Goal: Information Seeking & Learning: Find specific fact

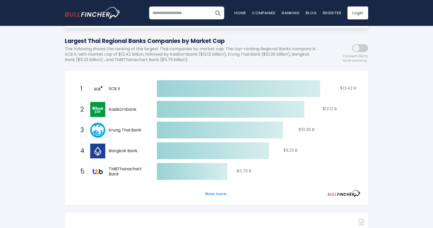
scroll to position [78, 0]
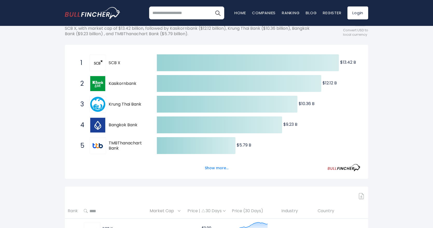
click at [115, 65] on span "SCB X" at bounding box center [128, 62] width 39 height 5
click at [118, 87] on div "2 Kasikornbank KBANK.BK" at bounding box center [113, 83] width 70 height 17
click at [121, 105] on span "Krung Thai Bank" at bounding box center [128, 104] width 39 height 5
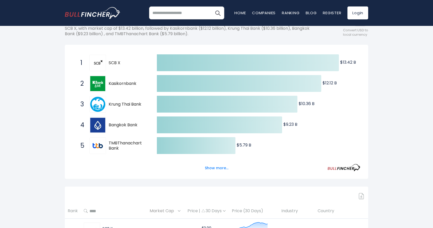
click at [111, 136] on icon "Created with Highcharts 12.1.2 $13.42 B ​ $13.42 B $12.12 B ​ $12.12 B $10.36 B…" at bounding box center [217, 156] width 288 height 207
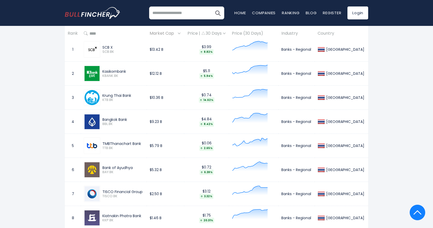
scroll to position [233, 0]
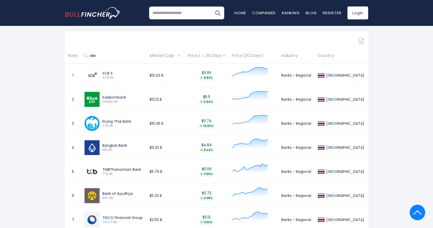
click at [108, 73] on div "SCB X" at bounding box center [122, 73] width 41 height 5
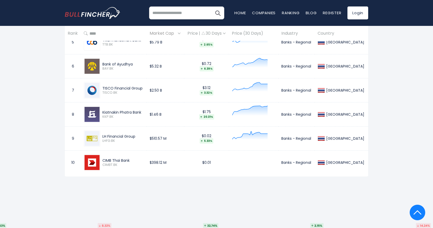
scroll to position [181, 0]
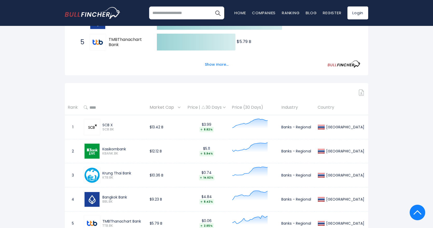
click at [127, 126] on div "SCB X" at bounding box center [122, 125] width 41 height 5
drag, startPoint x: 117, startPoint y: 125, endPoint x: 89, endPoint y: 127, distance: 28.0
click at [89, 127] on div "SCB X SCB.BK" at bounding box center [114, 127] width 60 height 17
click at [128, 127] on div "SCB X" at bounding box center [122, 125] width 41 height 5
drag, startPoint x: 121, startPoint y: 126, endPoint x: 132, endPoint y: 126, distance: 10.6
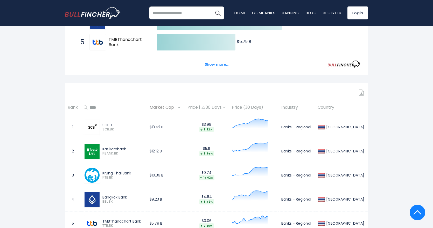
click at [122, 126] on div "SCB X" at bounding box center [122, 125] width 41 height 5
drag, startPoint x: 112, startPoint y: 127, endPoint x: 99, endPoint y: 127, distance: 13.5
click at [99, 127] on div "SCB X SCB.BK" at bounding box center [114, 127] width 60 height 17
click at [132, 127] on div "SCB X" at bounding box center [122, 125] width 41 height 5
drag, startPoint x: 135, startPoint y: 125, endPoint x: 99, endPoint y: 126, distance: 36.0
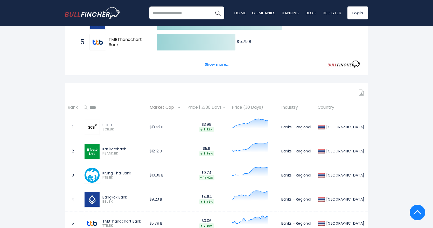
click at [99, 126] on div "SCB X SCB.BK" at bounding box center [114, 127] width 60 height 17
click at [129, 125] on div "SCB X" at bounding box center [122, 125] width 41 height 5
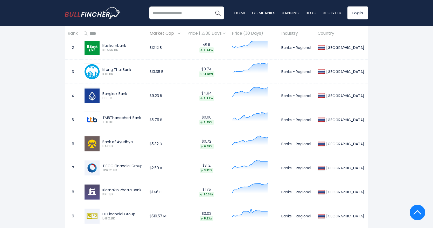
scroll to position [207, 0]
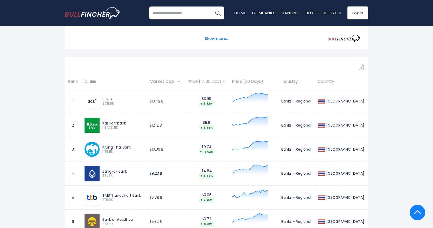
click at [111, 99] on div "SCB X" at bounding box center [122, 99] width 41 height 5
drag, startPoint x: 128, startPoint y: 99, endPoint x: 114, endPoint y: 100, distance: 14.3
click at [128, 99] on div "SCB X" at bounding box center [122, 99] width 41 height 5
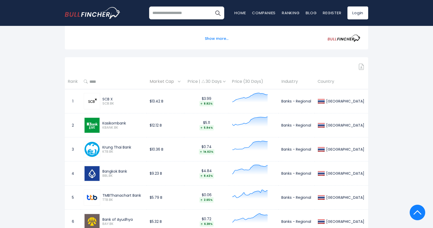
click at [106, 99] on div "SCB X" at bounding box center [122, 99] width 41 height 5
click at [134, 102] on span "SCB.BK" at bounding box center [122, 104] width 41 height 4
drag, startPoint x: 131, startPoint y: 104, endPoint x: 108, endPoint y: 124, distance: 30.5
click at [131, 104] on span "SCB.BK" at bounding box center [122, 104] width 41 height 4
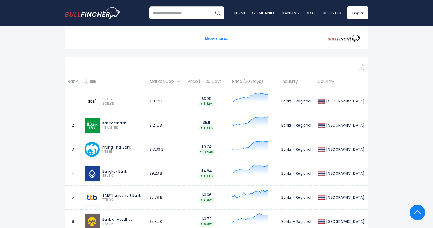
click at [108, 124] on div "Kasikornbank" at bounding box center [122, 123] width 41 height 5
click at [128, 123] on div "Kasikornbank" at bounding box center [122, 123] width 41 height 5
click at [136, 124] on div "Kasikornbank" at bounding box center [122, 123] width 41 height 5
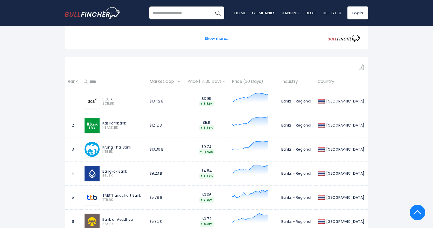
scroll to position [233, 0]
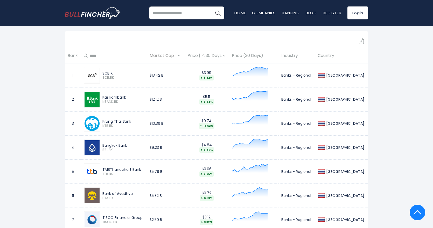
click at [218, 97] on div "$5.11 5.94%" at bounding box center [206, 100] width 39 height 10
click at [199, 101] on span "5.94%" at bounding box center [206, 101] width 39 height 5
